Goal: Task Accomplishment & Management: Manage account settings

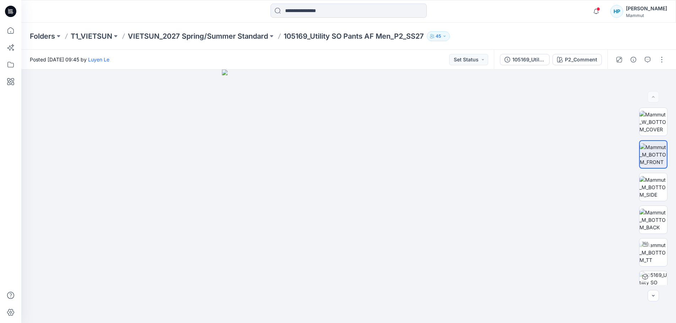
scroll to position [142, 0]
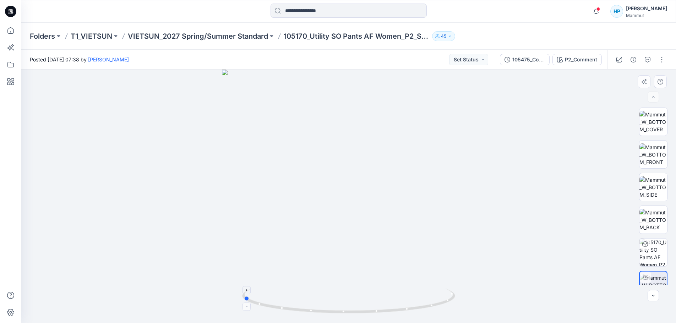
drag, startPoint x: 423, startPoint y: 308, endPoint x: 325, endPoint y: 312, distance: 98.8
click at [325, 312] on icon at bounding box center [349, 302] width 215 height 27
drag, startPoint x: 419, startPoint y: 308, endPoint x: 310, endPoint y: 310, distance: 109.0
click at [310, 310] on icon at bounding box center [349, 302] width 215 height 27
drag, startPoint x: 364, startPoint y: 99, endPoint x: 350, endPoint y: 212, distance: 113.7
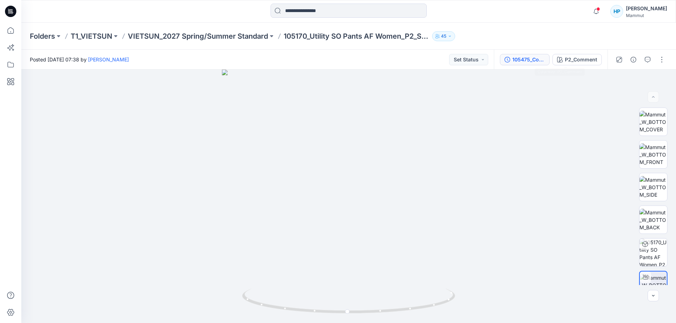
click at [525, 62] on div "105475_Commute Light Hooded Jacket AF Women" at bounding box center [528, 60] width 33 height 8
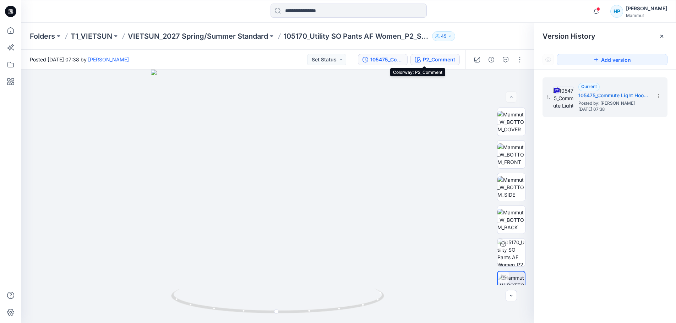
click at [418, 64] on button "P2_Comment" at bounding box center [434, 59] width 49 height 11
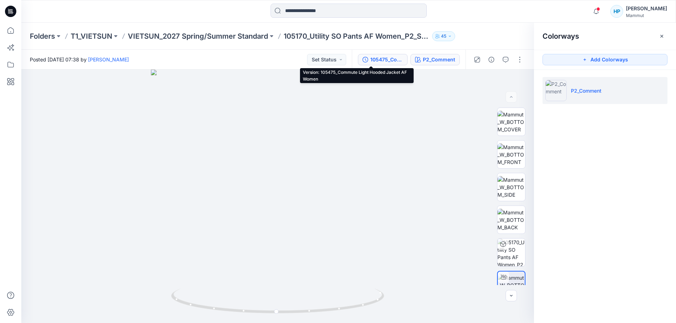
click at [378, 61] on div "105475_Commute Light Hooded Jacket AF Women" at bounding box center [386, 60] width 33 height 8
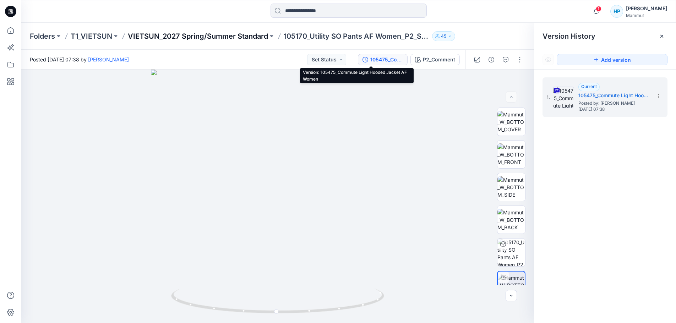
click at [177, 37] on p "VIETSUN_2027 Spring/Summer Standard" at bounding box center [198, 36] width 140 height 10
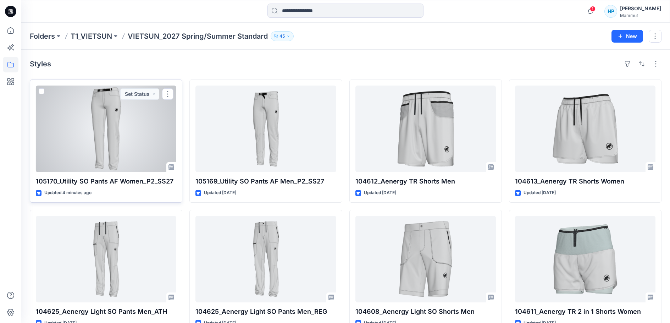
click at [131, 139] on div at bounding box center [106, 129] width 141 height 87
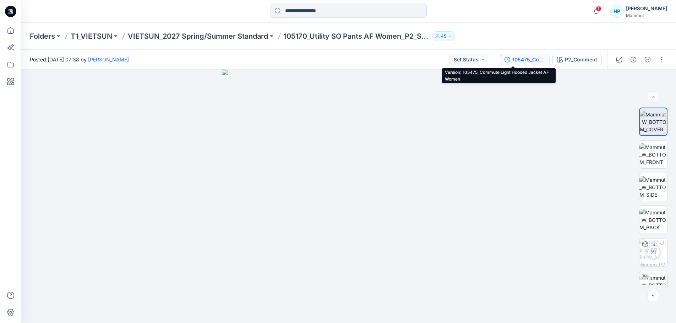
click at [512, 60] on div "105475_Commute Light Hooded Jacket AF Women" at bounding box center [528, 60] width 33 height 8
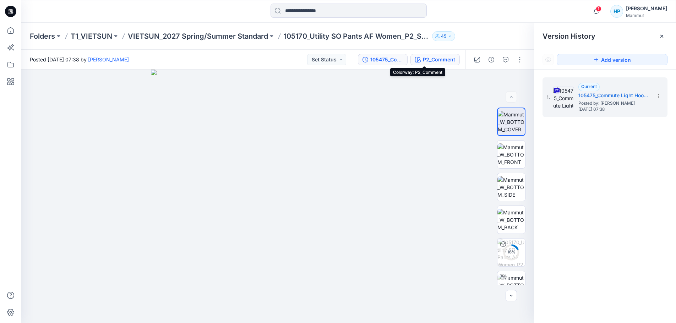
click at [429, 60] on div "P2_Comment" at bounding box center [439, 60] width 32 height 8
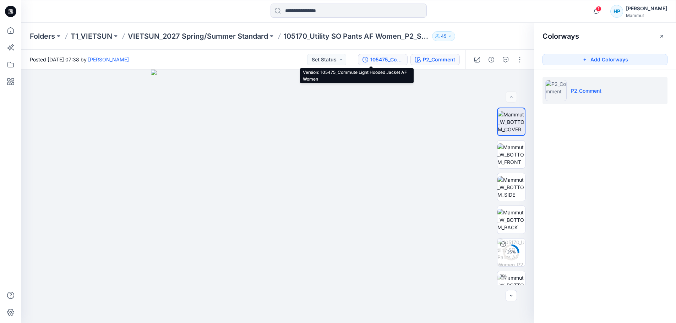
click at [382, 60] on div "105475_Commute Light Hooded Jacket AF Women" at bounding box center [386, 60] width 33 height 8
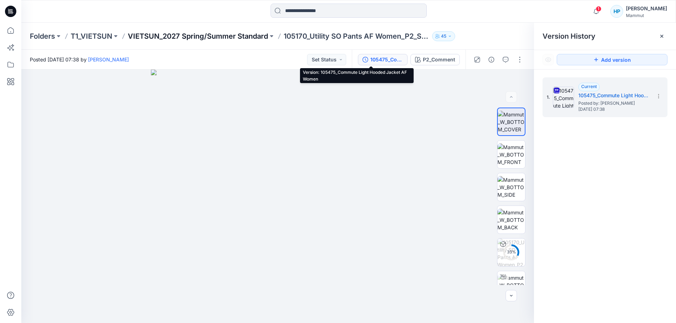
click at [220, 38] on p "VIETSUN_2027 Spring/Summer Standard" at bounding box center [198, 36] width 140 height 10
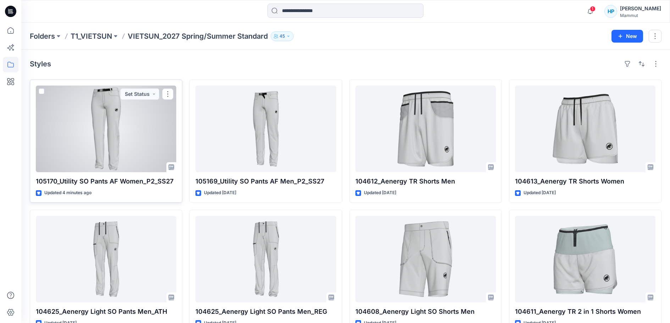
click at [147, 137] on div at bounding box center [106, 129] width 141 height 87
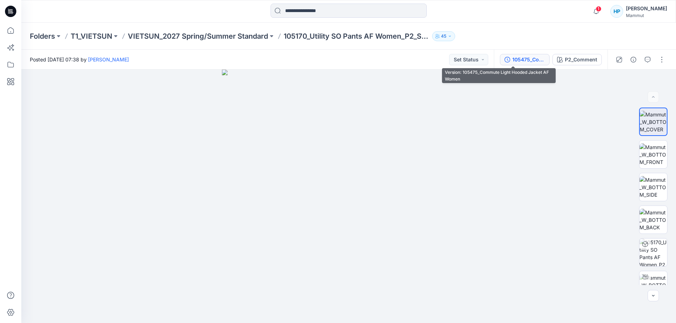
click at [512, 60] on div "105475_Commute Light Hooded Jacket AF Women" at bounding box center [528, 60] width 33 height 8
click at [512, 61] on div "105475_Commute Light Hooded Jacket AF Women" at bounding box center [528, 60] width 33 height 8
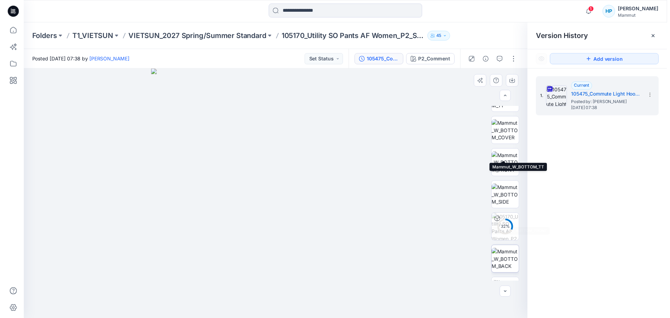
scroll to position [210, 0]
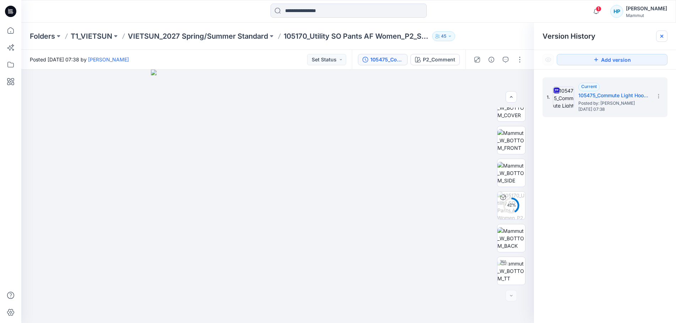
click at [664, 37] on icon at bounding box center [662, 36] width 6 height 6
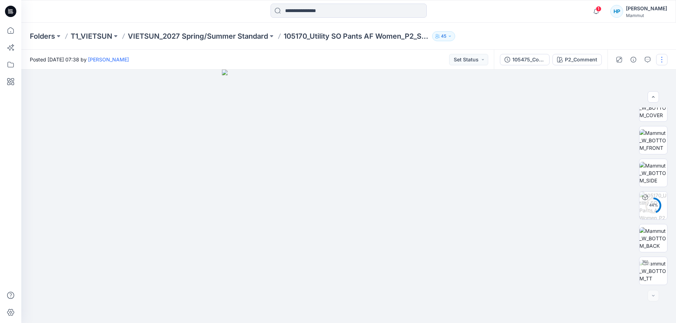
click at [664, 60] on button "button" at bounding box center [661, 59] width 11 height 11
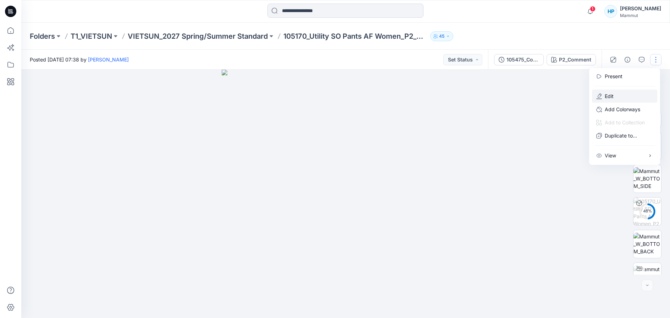
click at [623, 103] on button "Edit" at bounding box center [624, 95] width 65 height 13
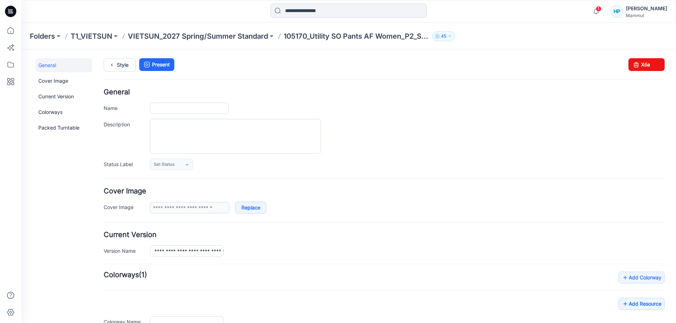
type input "**********"
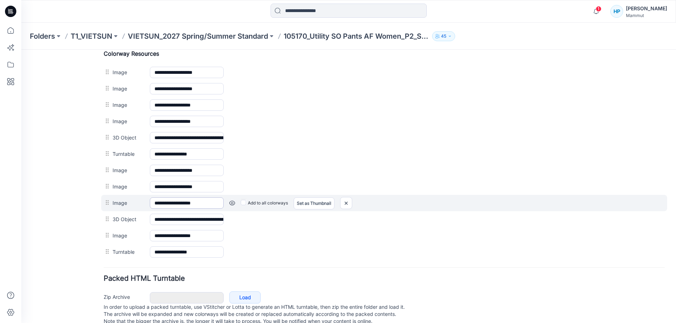
scroll to position [355, 0]
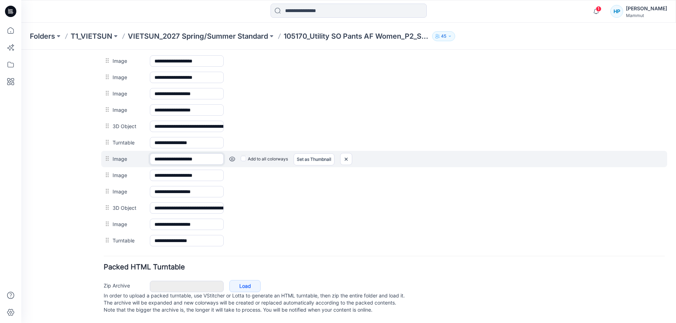
click at [175, 159] on input "**********" at bounding box center [187, 158] width 74 height 11
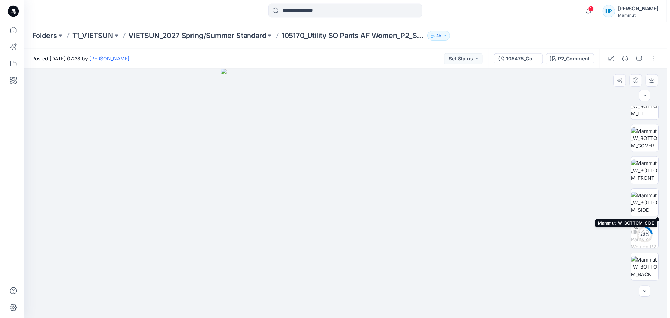
scroll to position [142, 0]
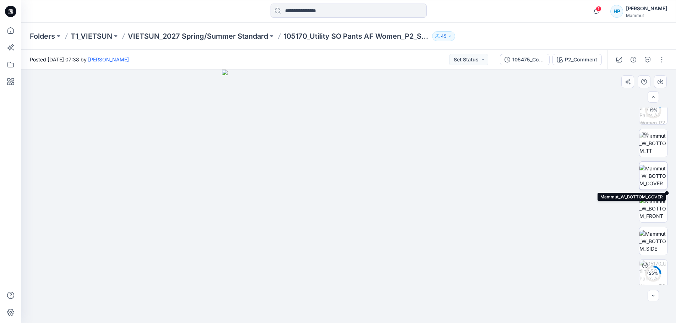
click at [654, 174] on img at bounding box center [653, 176] width 28 height 22
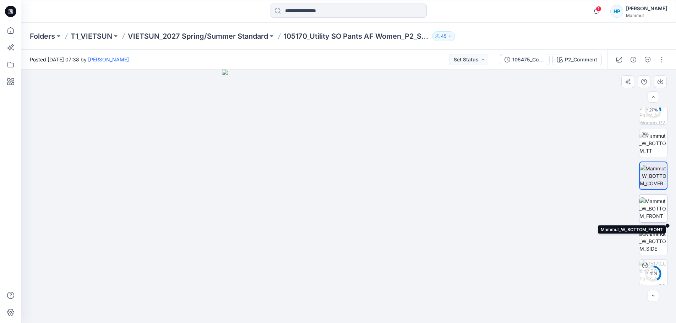
click at [651, 212] on img at bounding box center [653, 208] width 28 height 22
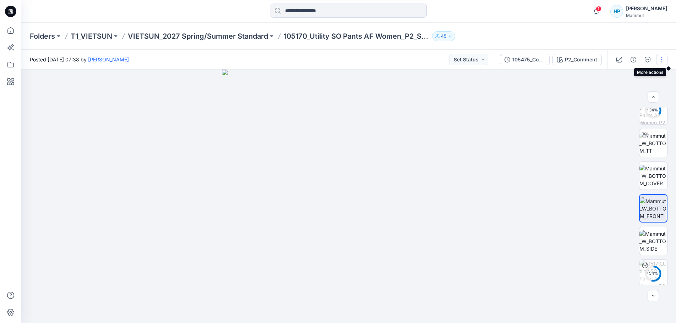
click at [662, 62] on button "button" at bounding box center [661, 59] width 11 height 11
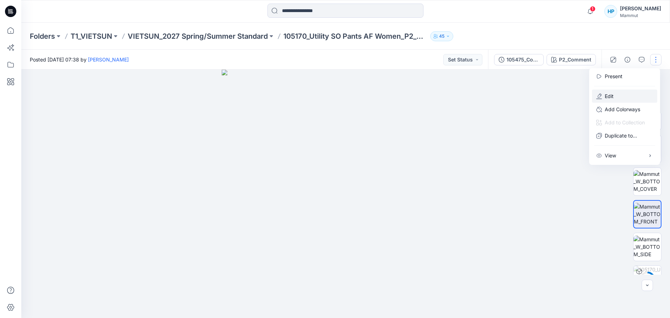
click at [613, 95] on button "Edit" at bounding box center [624, 95] width 65 height 13
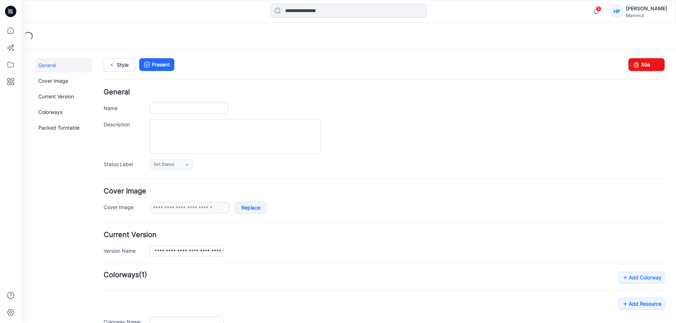
type input "**********"
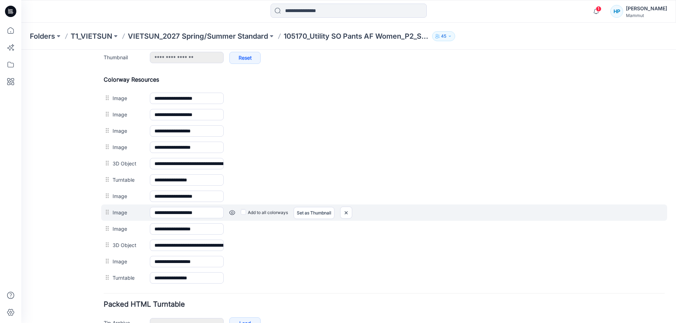
scroll to position [319, 0]
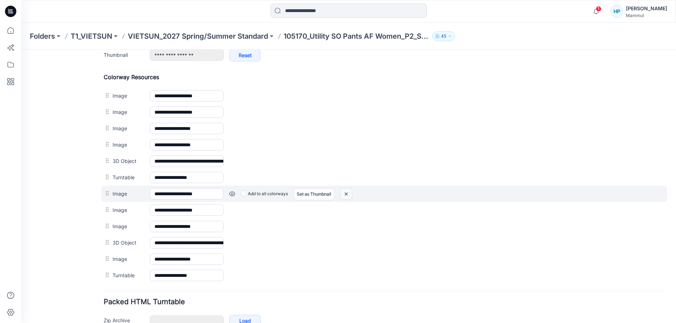
drag, startPoint x: 350, startPoint y: 197, endPoint x: 397, endPoint y: 82, distance: 124.4
click at [350, 197] on img at bounding box center [345, 194] width 11 height 12
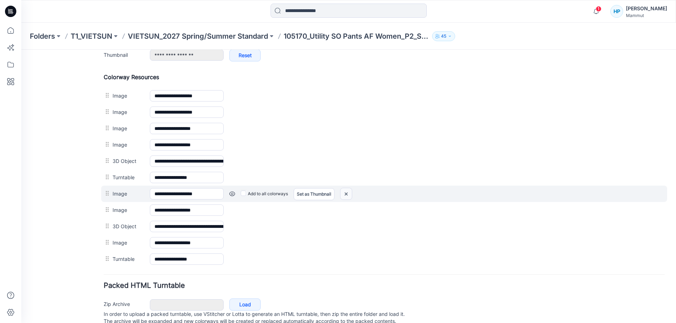
click at [346, 192] on img at bounding box center [345, 194] width 11 height 12
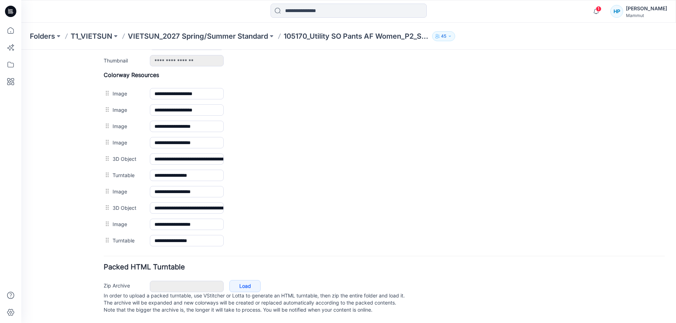
click at [445, 262] on form "**********" at bounding box center [384, 45] width 561 height 541
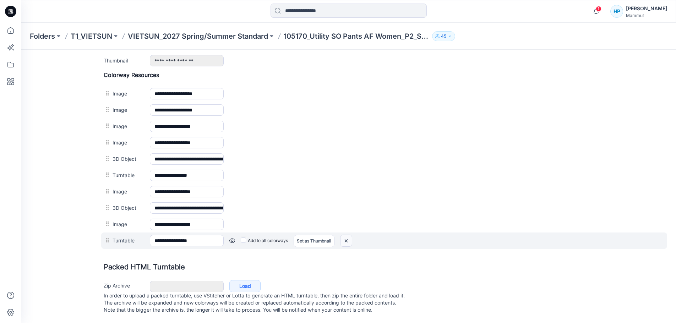
drag, startPoint x: 343, startPoint y: 235, endPoint x: 399, endPoint y: 75, distance: 169.8
click at [344, 235] on img at bounding box center [345, 241] width 11 height 12
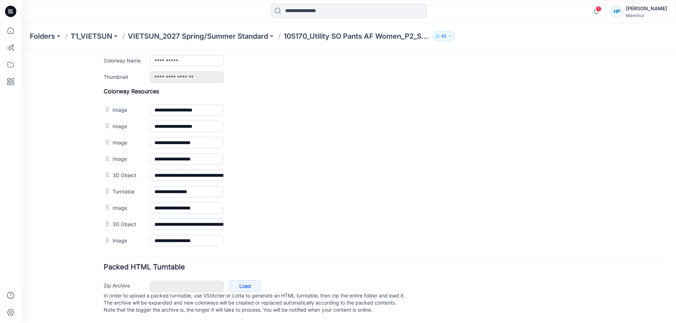
scroll to position [305, 0]
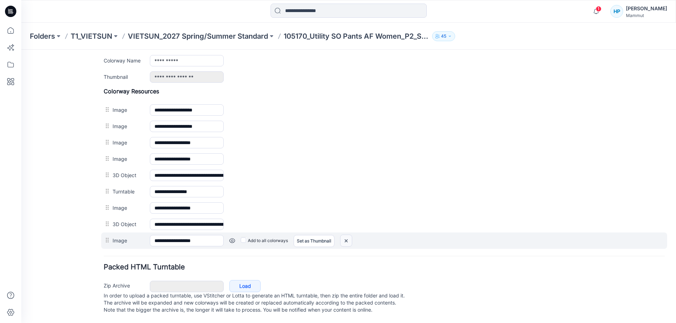
click at [342, 235] on img at bounding box center [345, 241] width 11 height 12
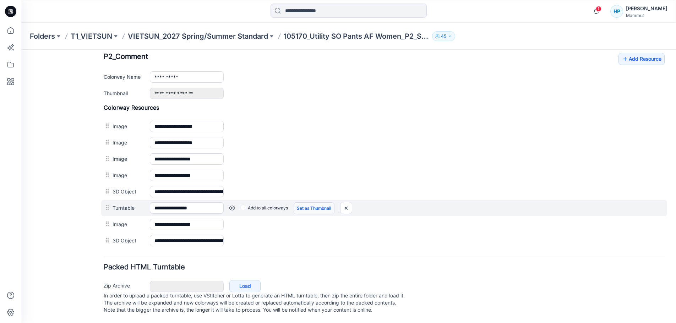
scroll to position [288, 0]
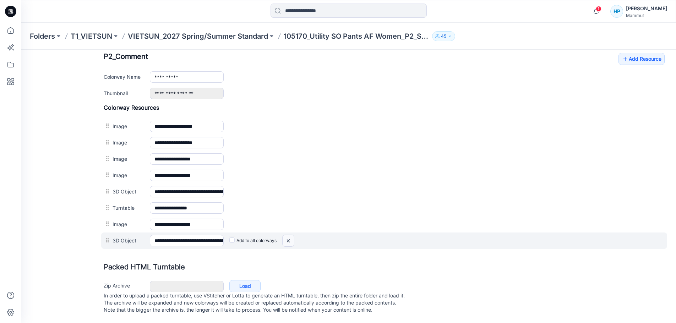
click at [286, 235] on img at bounding box center [287, 241] width 11 height 12
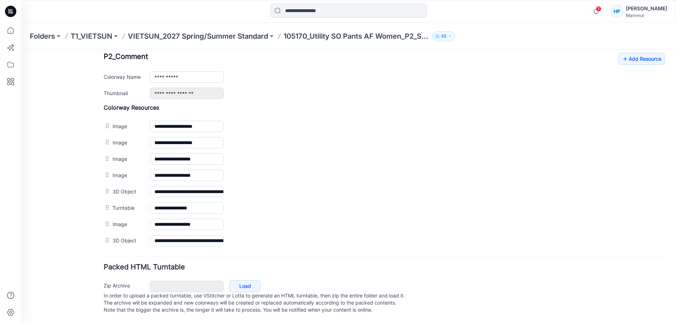
scroll to position [272, 0]
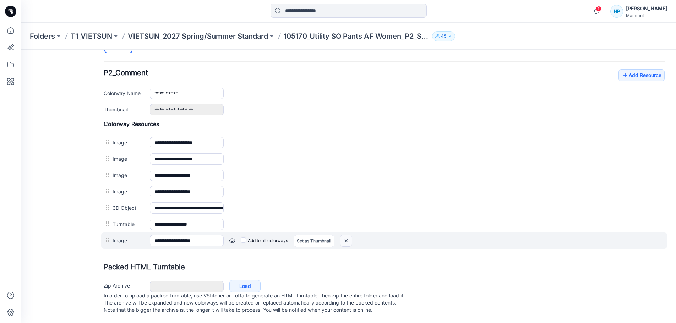
click at [344, 235] on img at bounding box center [345, 241] width 11 height 12
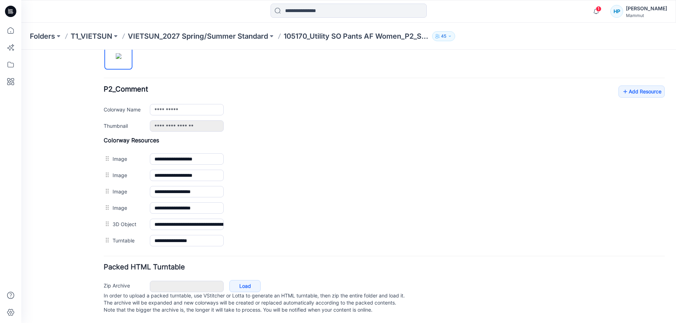
scroll to position [256, 0]
click at [251, 36] on p "VIETSUN_2027 Spring/Summer Standard" at bounding box center [198, 36] width 140 height 10
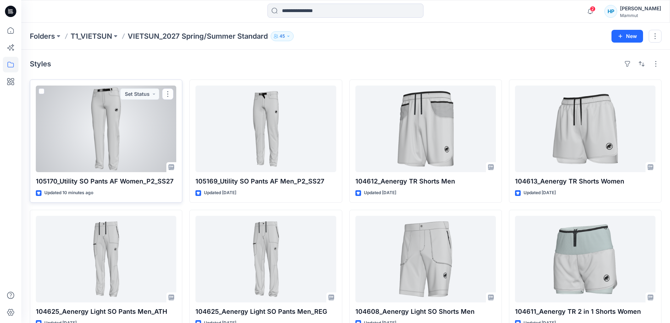
click at [66, 105] on div at bounding box center [106, 129] width 141 height 87
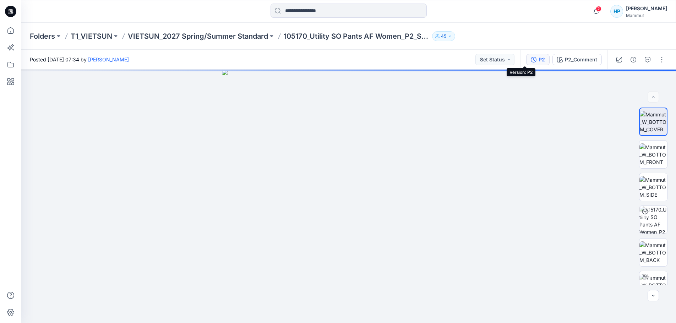
click at [538, 62] on div "P2" at bounding box center [541, 60] width 6 height 8
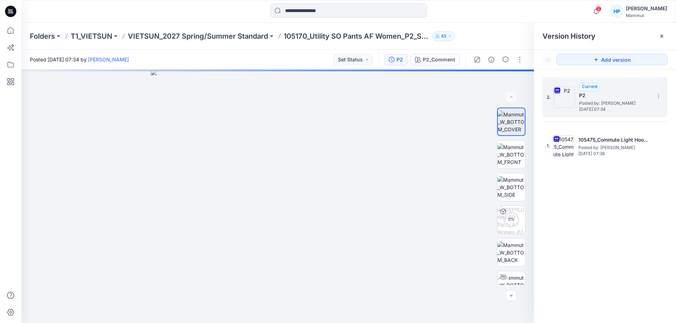
click at [588, 110] on span "[DATE] 07:34" at bounding box center [614, 109] width 71 height 5
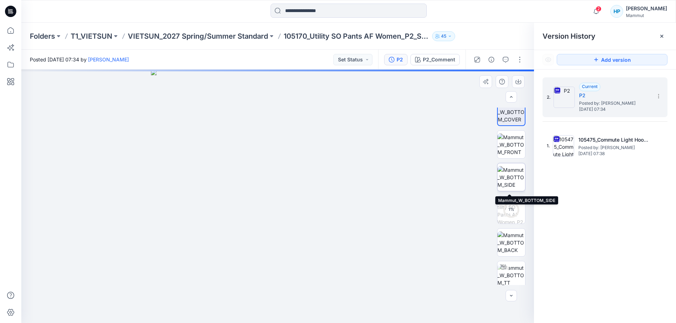
scroll to position [14, 0]
